Goal: Navigation & Orientation: Understand site structure

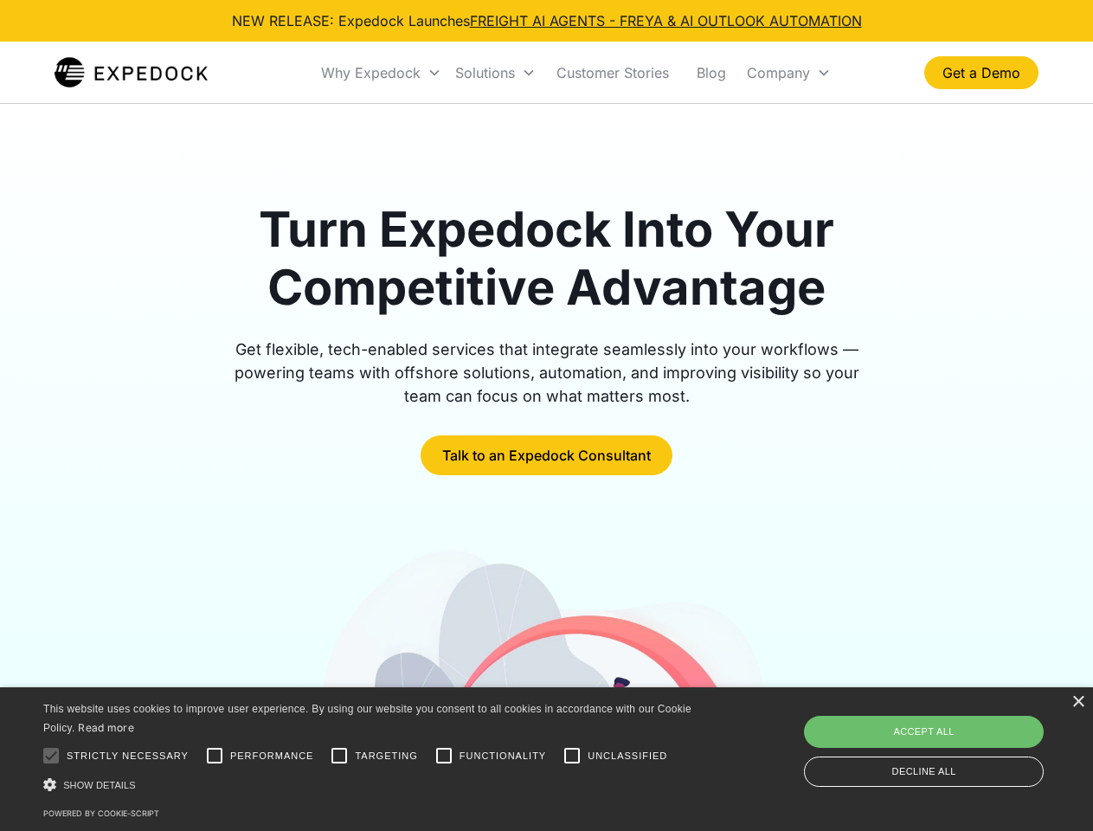
click at [382, 73] on div "Why Expedock" at bounding box center [371, 72] width 100 height 17
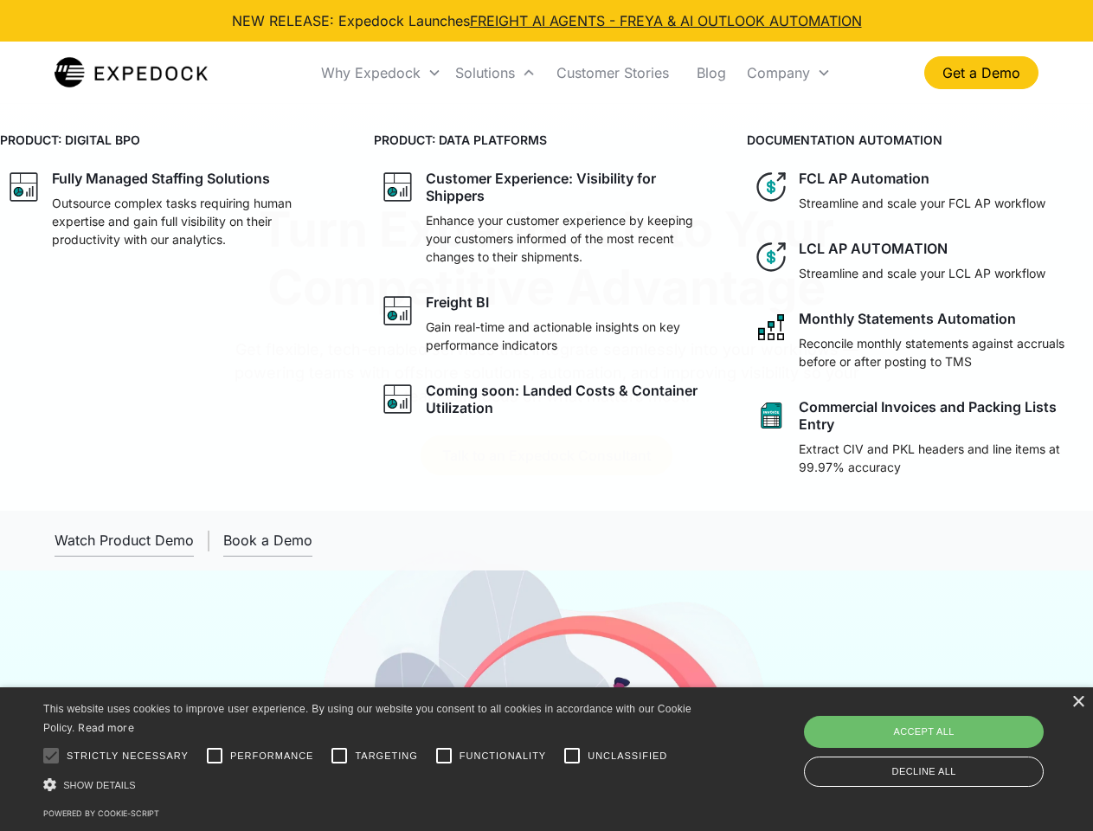
click at [495, 73] on div "Solutions" at bounding box center [485, 72] width 60 height 17
click at [789, 73] on div "Company" at bounding box center [778, 72] width 63 height 17
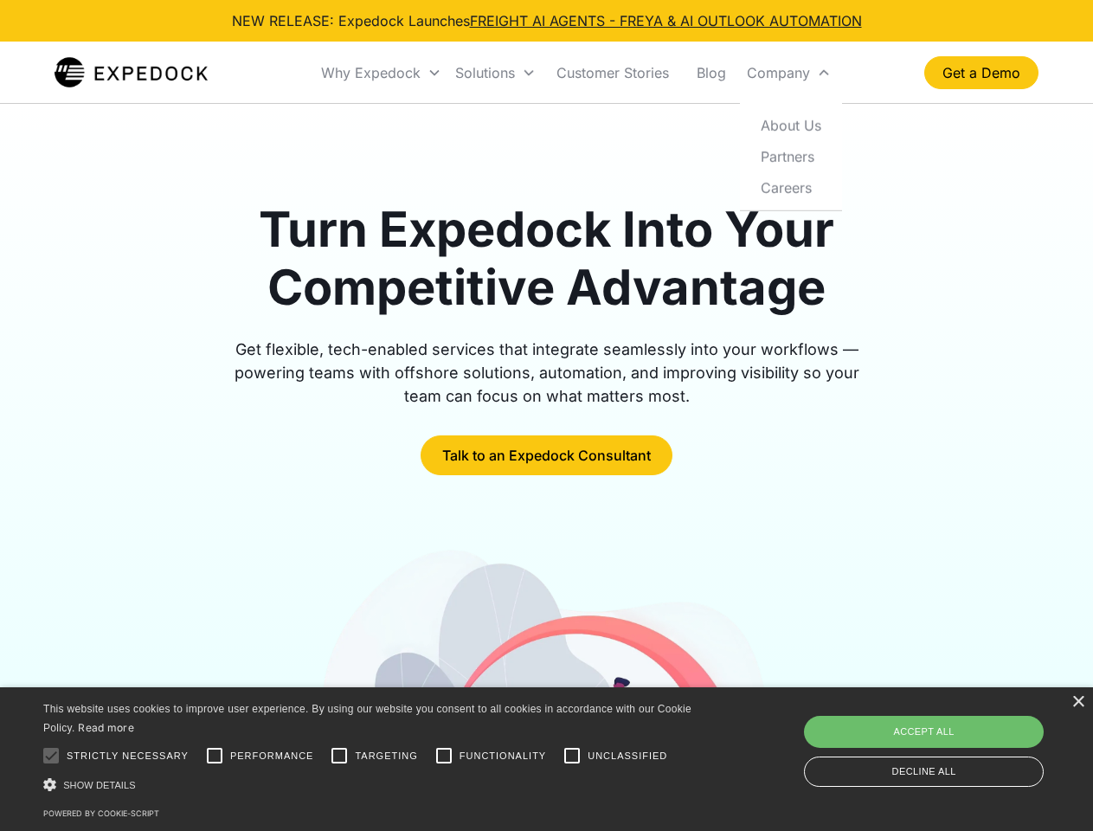
click at [51, 756] on div at bounding box center [51, 756] width 35 height 35
click at [215, 756] on input "Performance" at bounding box center [214, 756] width 35 height 35
checkbox input "true"
click at [339, 756] on input "Targeting" at bounding box center [339, 756] width 35 height 35
checkbox input "true"
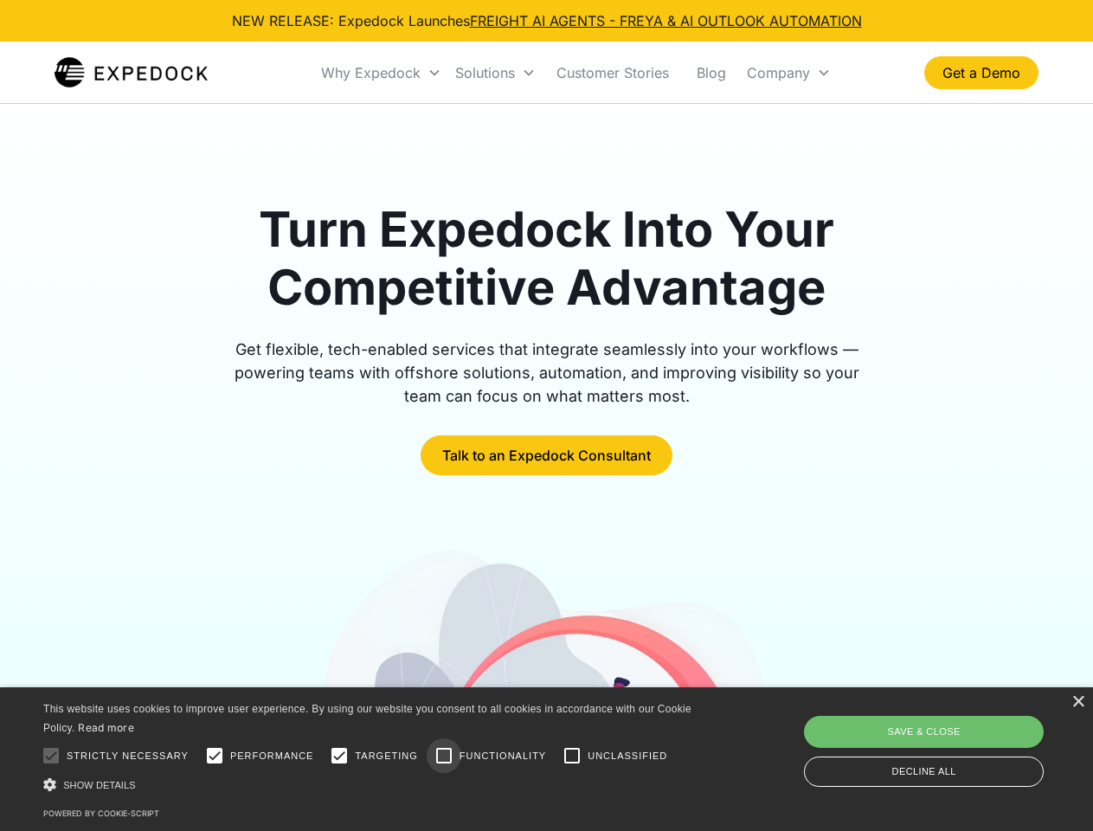
click at [444, 756] on input "Functionality" at bounding box center [444, 756] width 35 height 35
checkbox input "true"
click at [572, 756] on input "Unclassified" at bounding box center [572, 756] width 35 height 35
checkbox input "true"
click at [371, 784] on div "Show details Hide details" at bounding box center [370, 785] width 655 height 18
